Goal: Task Accomplishment & Management: Manage account settings

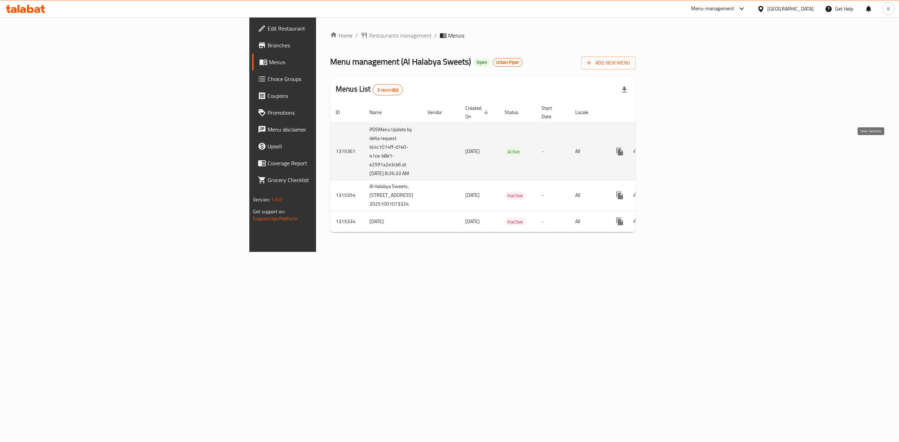
click at [675, 147] on icon "enhanced table" at bounding box center [670, 151] width 8 height 8
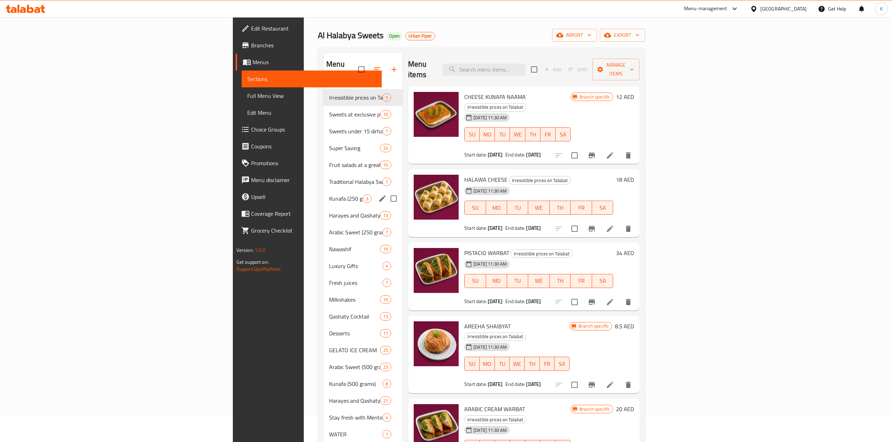
scroll to position [47, 0]
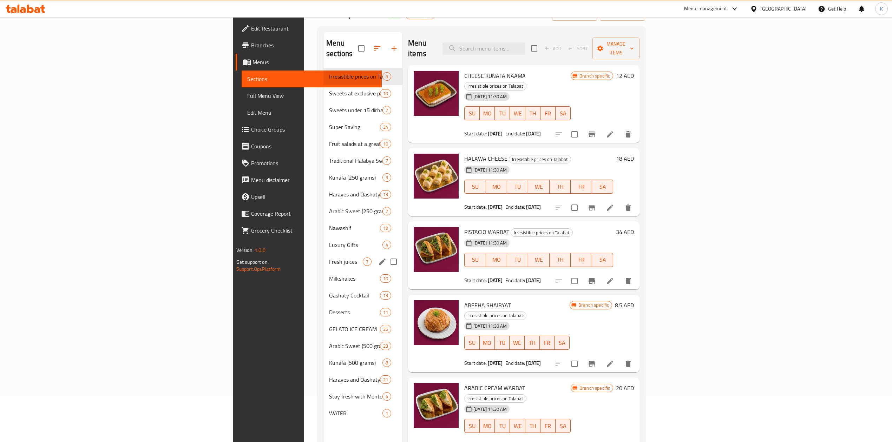
click at [386, 255] on input "Menu sections" at bounding box center [393, 262] width 15 height 15
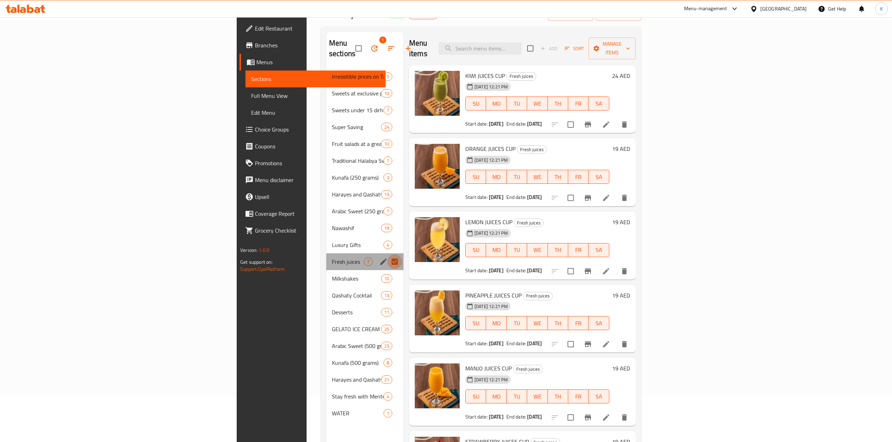
click at [387, 255] on input "Menu sections" at bounding box center [394, 262] width 15 height 15
checkbox input "false"
click at [379, 258] on icon "edit" at bounding box center [383, 262] width 8 height 8
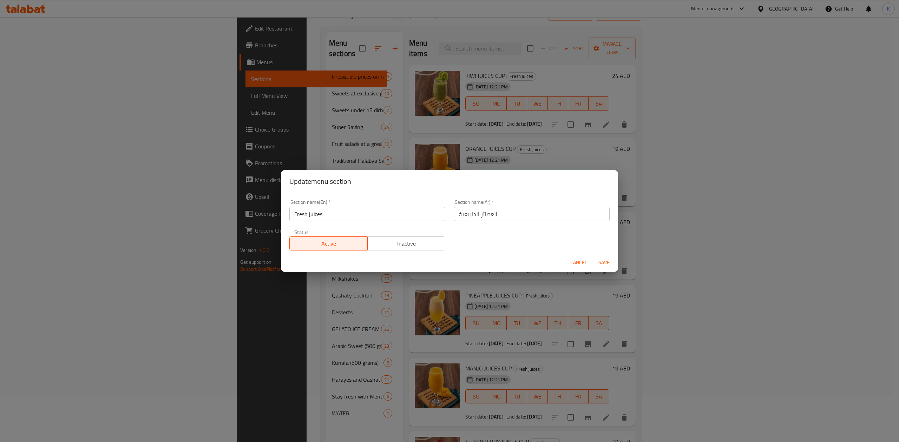
click at [580, 267] on span "Cancel" at bounding box center [578, 262] width 17 height 9
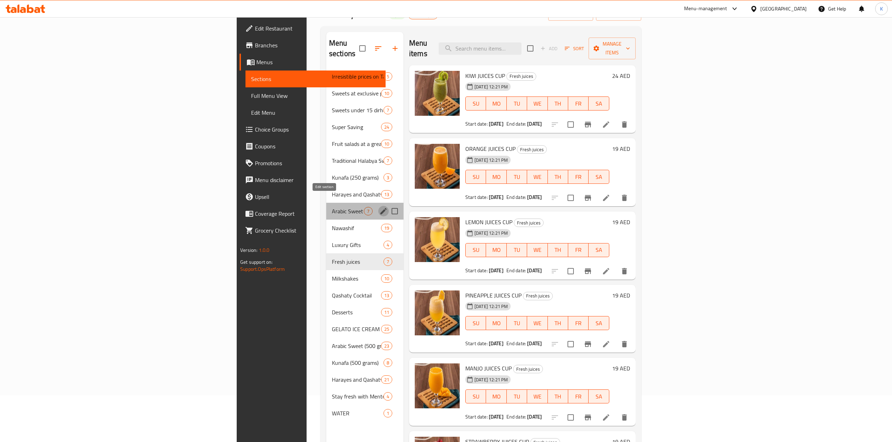
click at [379, 207] on icon "edit" at bounding box center [383, 211] width 8 height 8
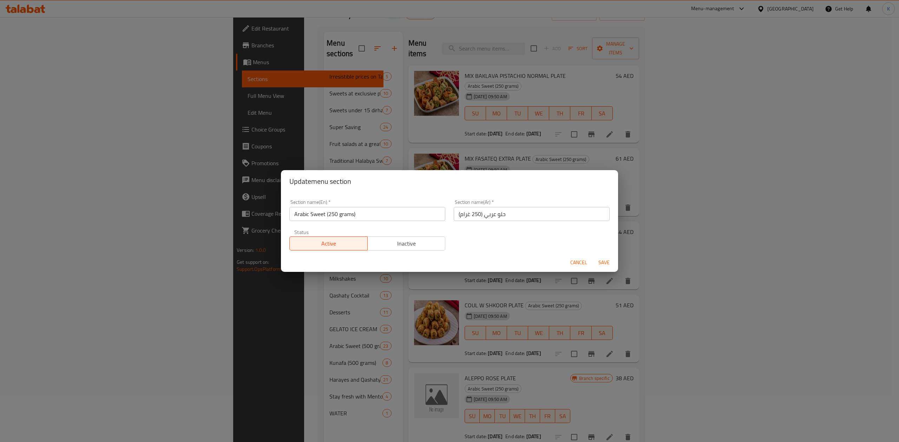
click at [580, 265] on span "Cancel" at bounding box center [578, 262] width 17 height 9
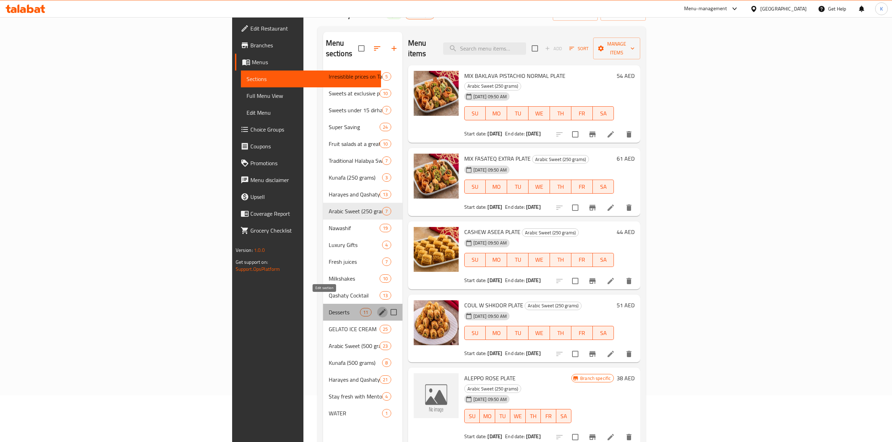
click at [379, 309] on icon "edit" at bounding box center [382, 312] width 6 height 6
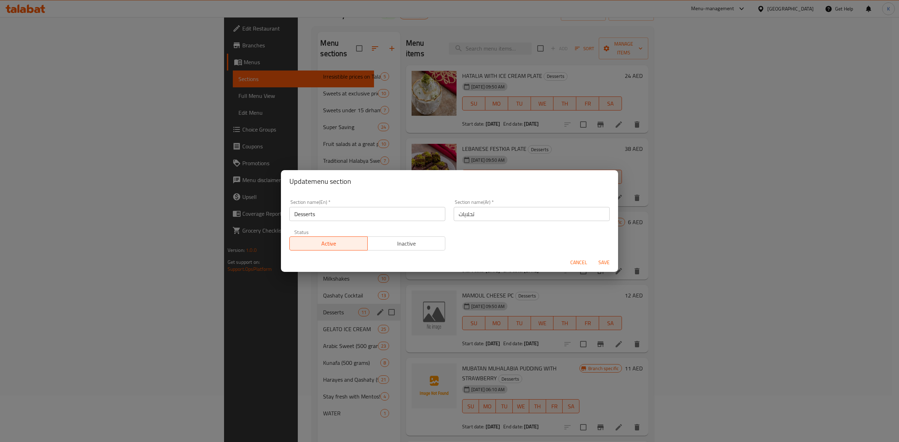
click at [573, 262] on span "Cancel" at bounding box center [578, 262] width 17 height 9
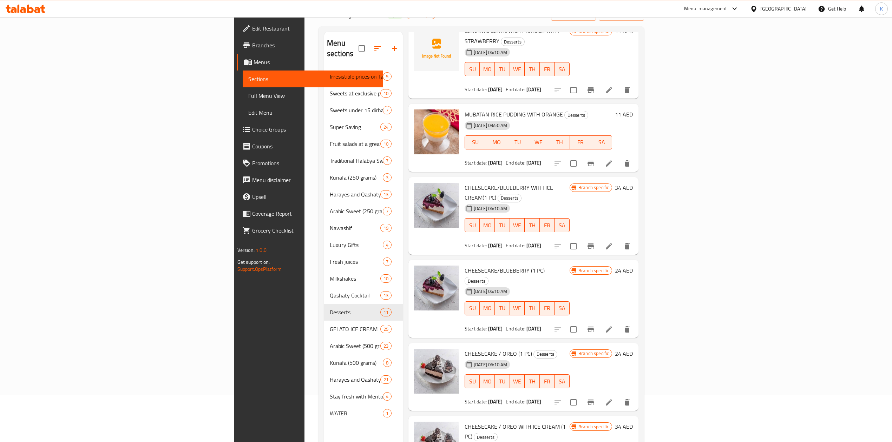
scroll to position [381, 0]
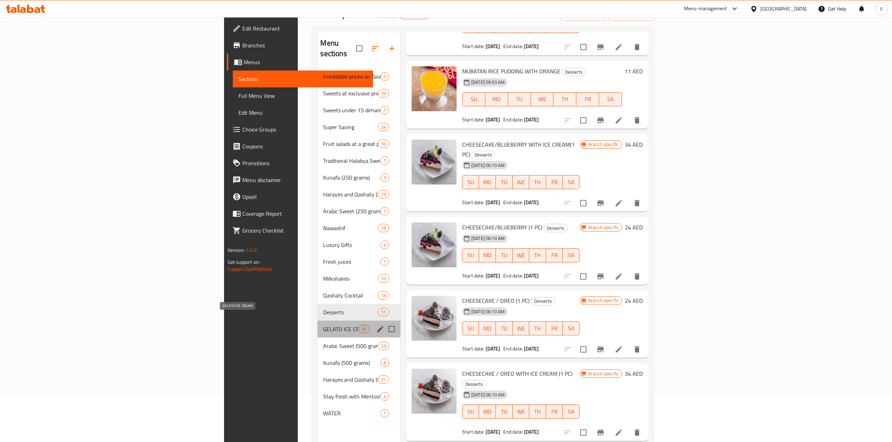
click at [323, 325] on span "GELATO ICE CREAM" at bounding box center [340, 329] width 35 height 8
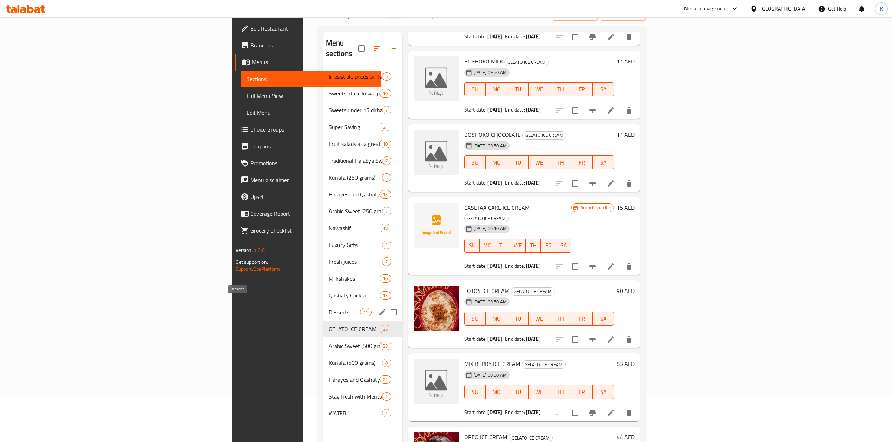
click at [329, 308] on span "Desserts" at bounding box center [345, 312] width 32 height 8
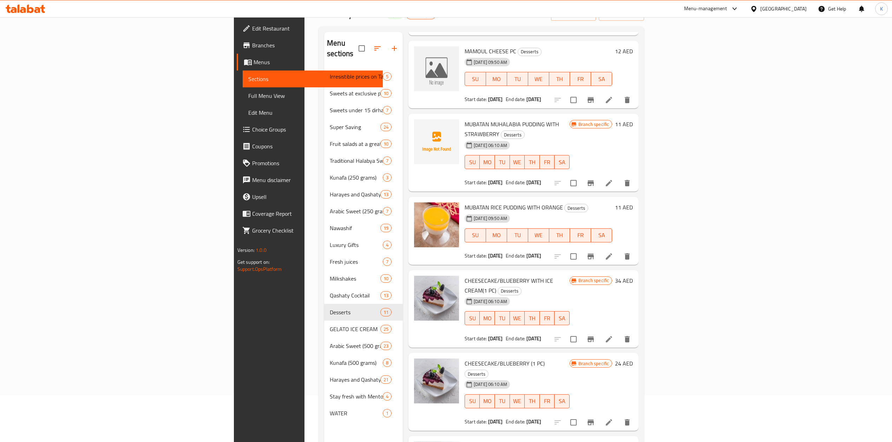
scroll to position [240, 0]
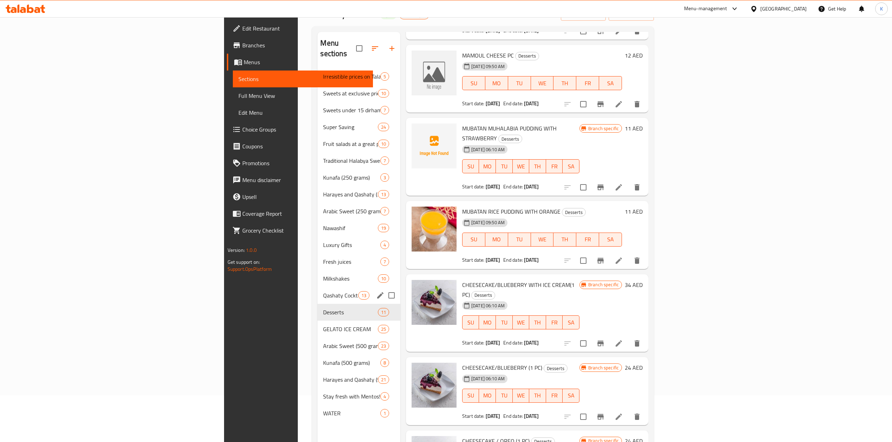
click at [323, 291] on span "Qashaty Cocktail" at bounding box center [340, 295] width 35 height 8
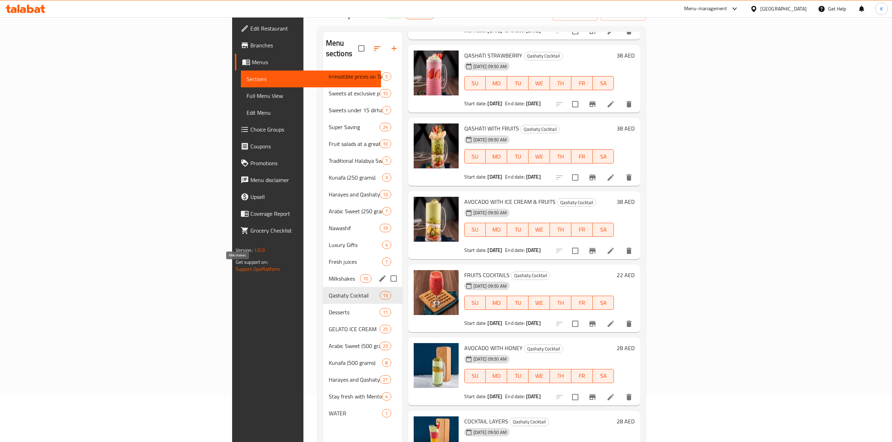
click at [329, 275] on span "Milkshakes" at bounding box center [345, 279] width 32 height 8
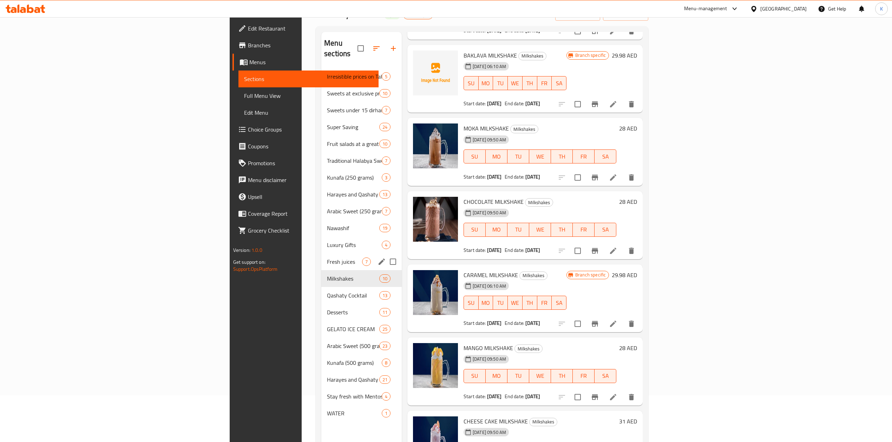
click at [327, 258] on span "Fresh juices" at bounding box center [344, 262] width 35 height 8
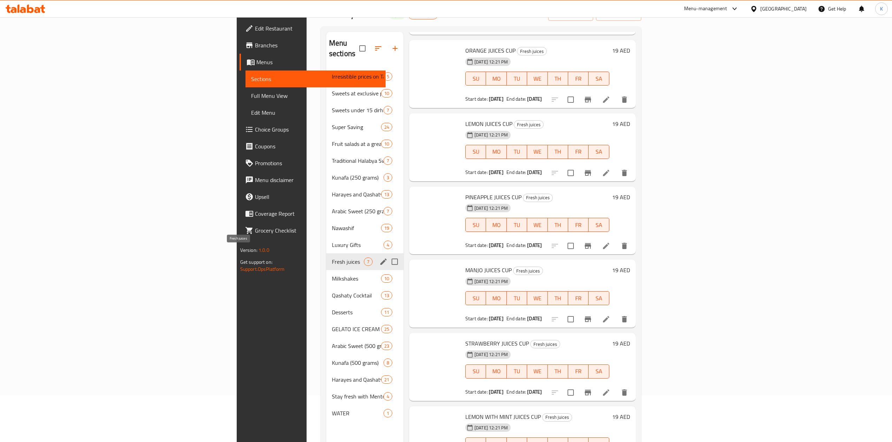
scroll to position [87, 0]
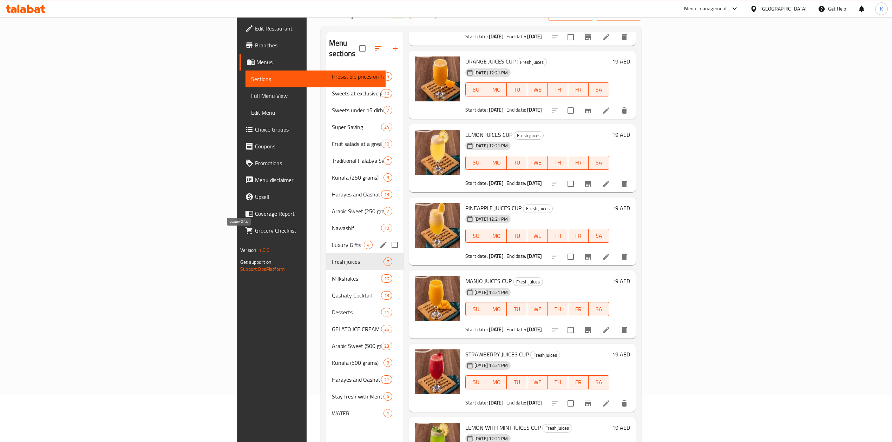
click at [332, 241] on span "Luxury Gifts" at bounding box center [348, 245] width 32 height 8
